Goal: Information Seeking & Learning: Learn about a topic

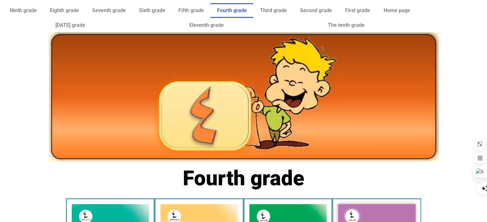
scroll to position [195, 0]
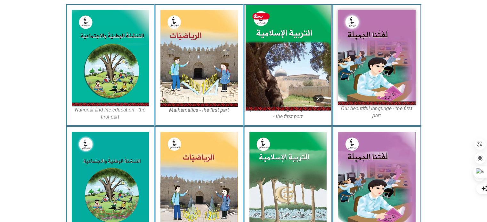
click at [269, 66] on img at bounding box center [287, 58] width 85 height 106
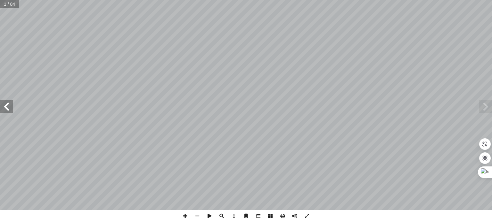
click at [8, 105] on span at bounding box center [6, 107] width 13 height 13
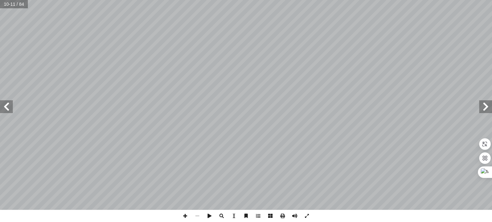
click at [483, 101] on span at bounding box center [485, 107] width 13 height 13
click at [305, 218] on span at bounding box center [307, 216] width 12 height 12
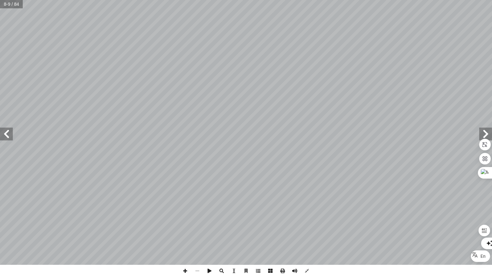
click at [258, 222] on span at bounding box center [258, 270] width 12 height 12
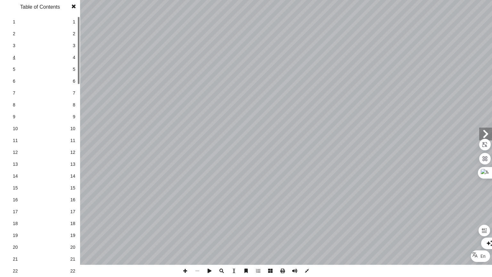
click at [60, 56] on span "4" at bounding box center [40, 57] width 54 height 7
click at [68, 72] on link "5 5" at bounding box center [39, 69] width 72 height 12
click at [69, 82] on link "6 6" at bounding box center [39, 81] width 72 height 12
click at [62, 91] on span "7" at bounding box center [40, 93] width 54 height 7
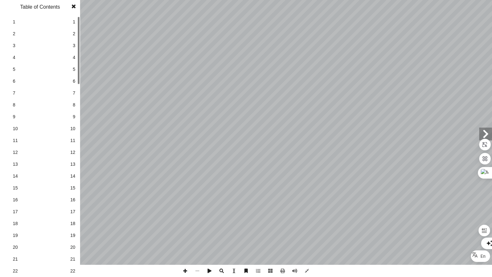
click at [70, 104] on link "8 8" at bounding box center [39, 105] width 72 height 12
click at [259, 222] on span at bounding box center [258, 270] width 12 height 12
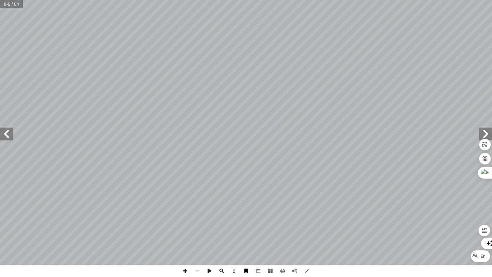
click at [247, 222] on span at bounding box center [246, 270] width 12 height 12
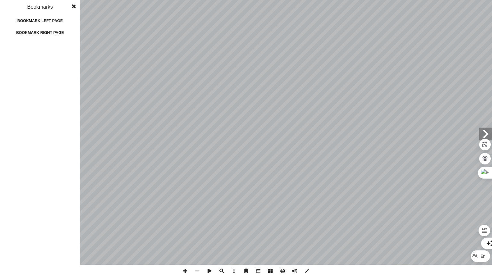
click at [247, 222] on span at bounding box center [246, 270] width 12 height 12
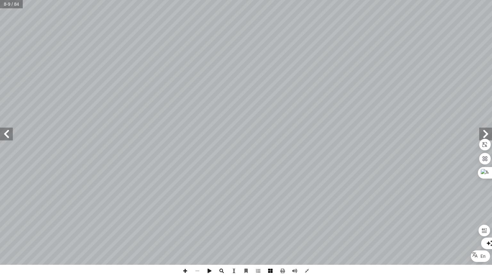
click at [270, 222] on span at bounding box center [270, 270] width 12 height 12
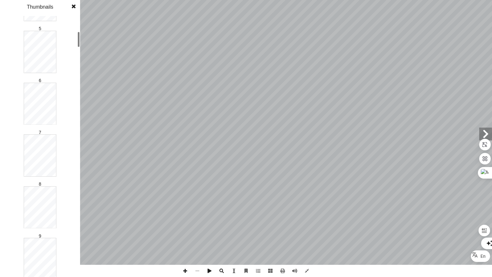
click at [76, 37] on div "1 2 3 4 5 6 7 8 9 10 11 12 13 14 15 16 17 18 19 20 21 22 23 24 25 26 27 28 29 3…" at bounding box center [40, 146] width 80 height 261
